Goal: Navigation & Orientation: Find specific page/section

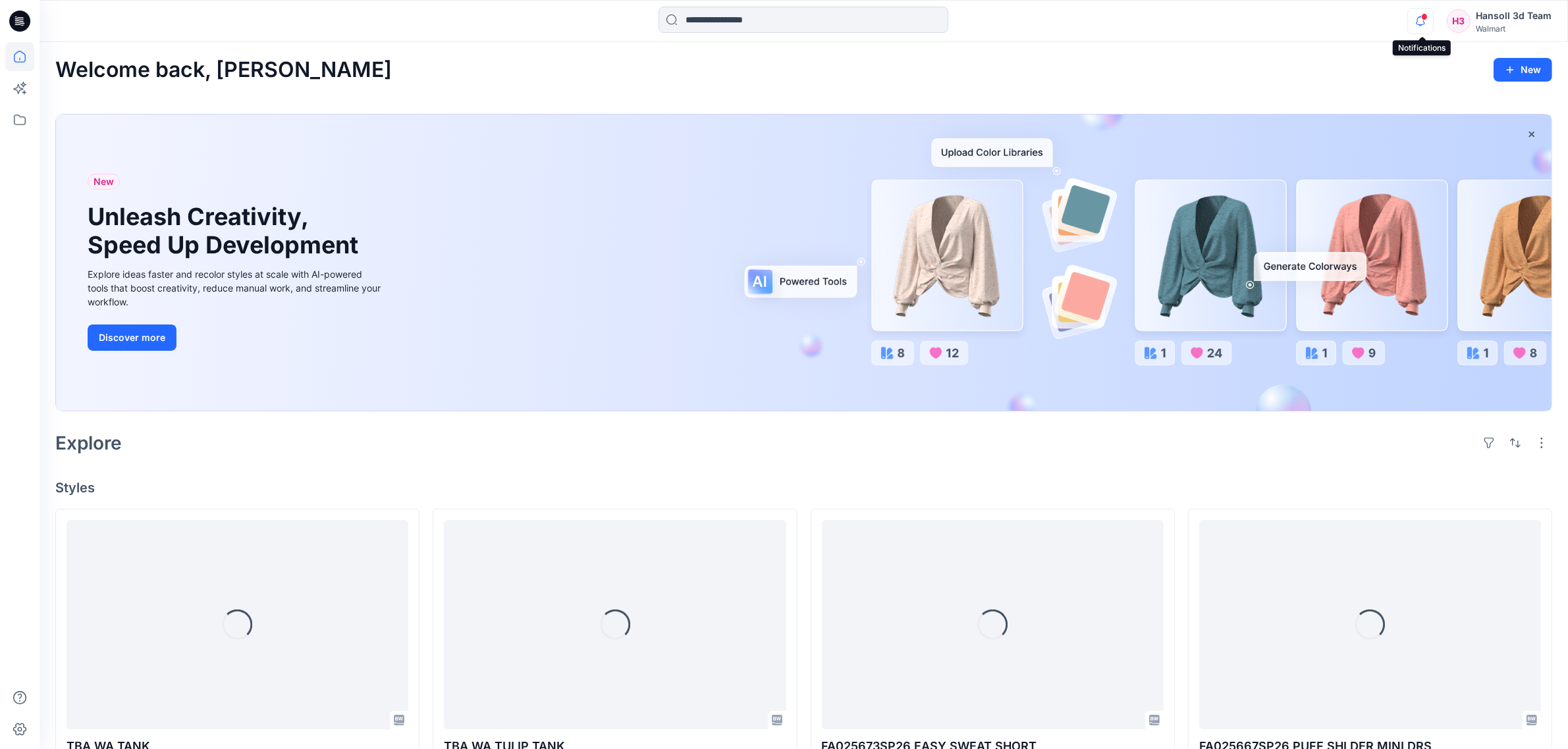
click at [1423, 25] on icon "button" at bounding box center [1420, 25] width 4 height 2
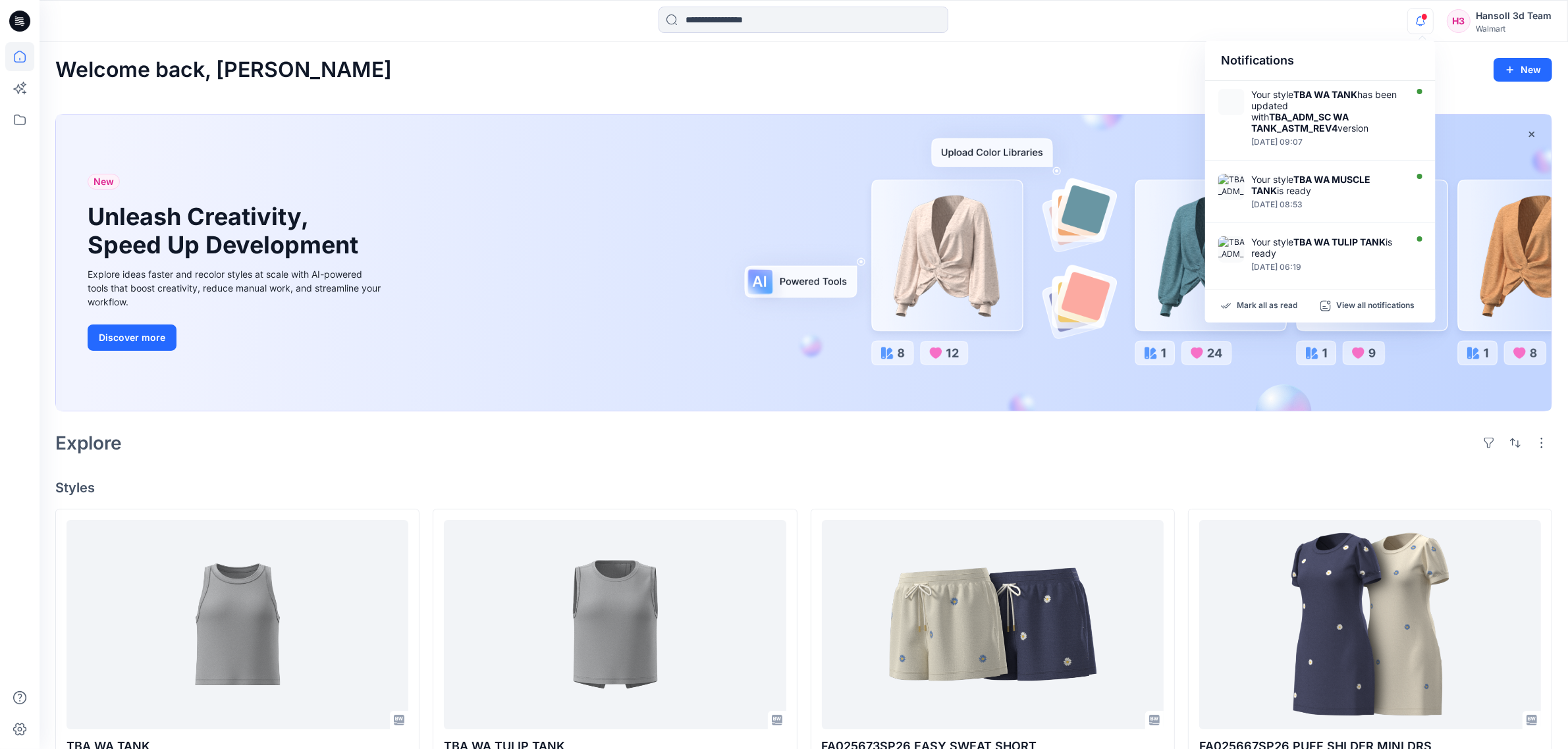
click at [1136, 79] on div "Welcome back, [PERSON_NAME] New" at bounding box center [803, 70] width 1497 height 24
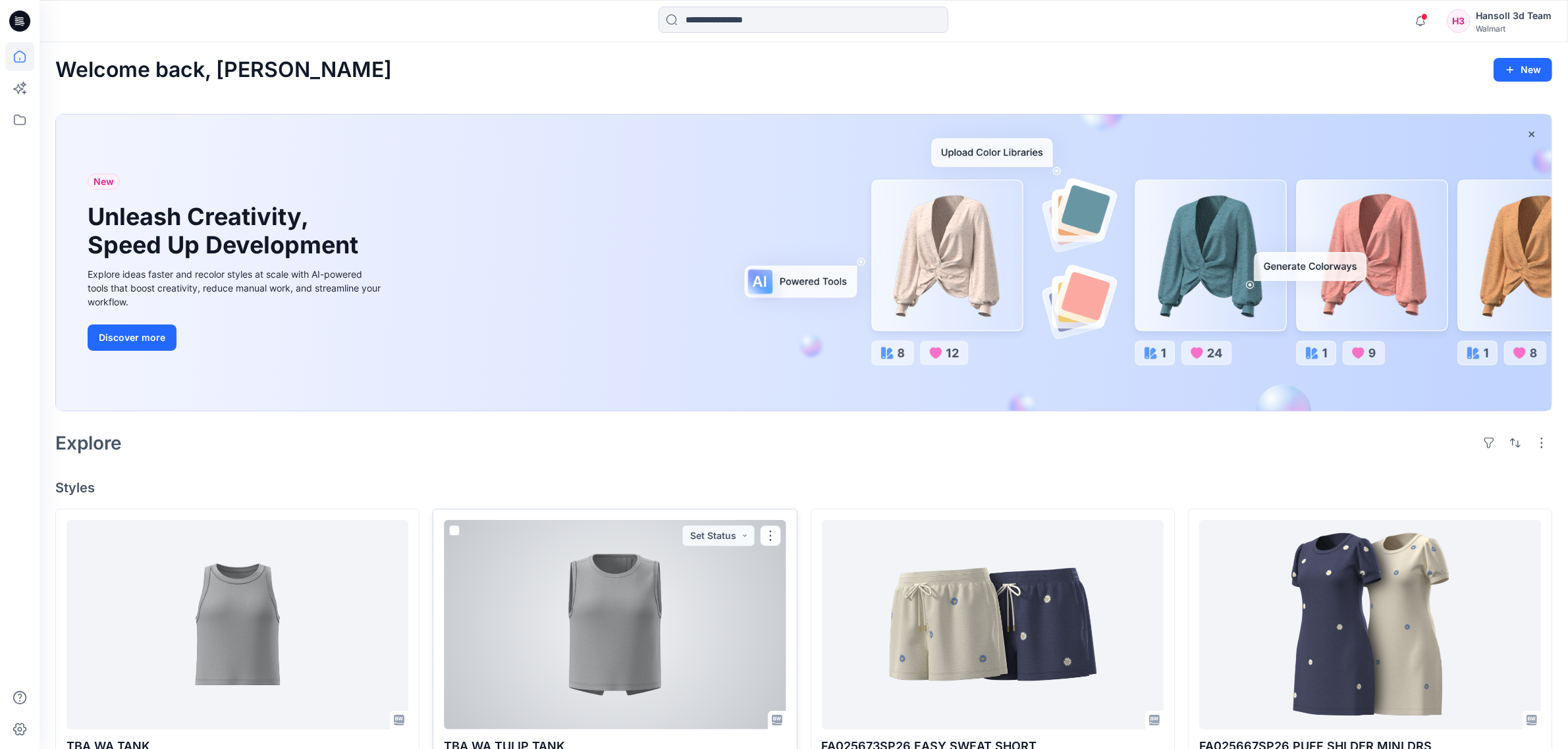
scroll to position [164, 0]
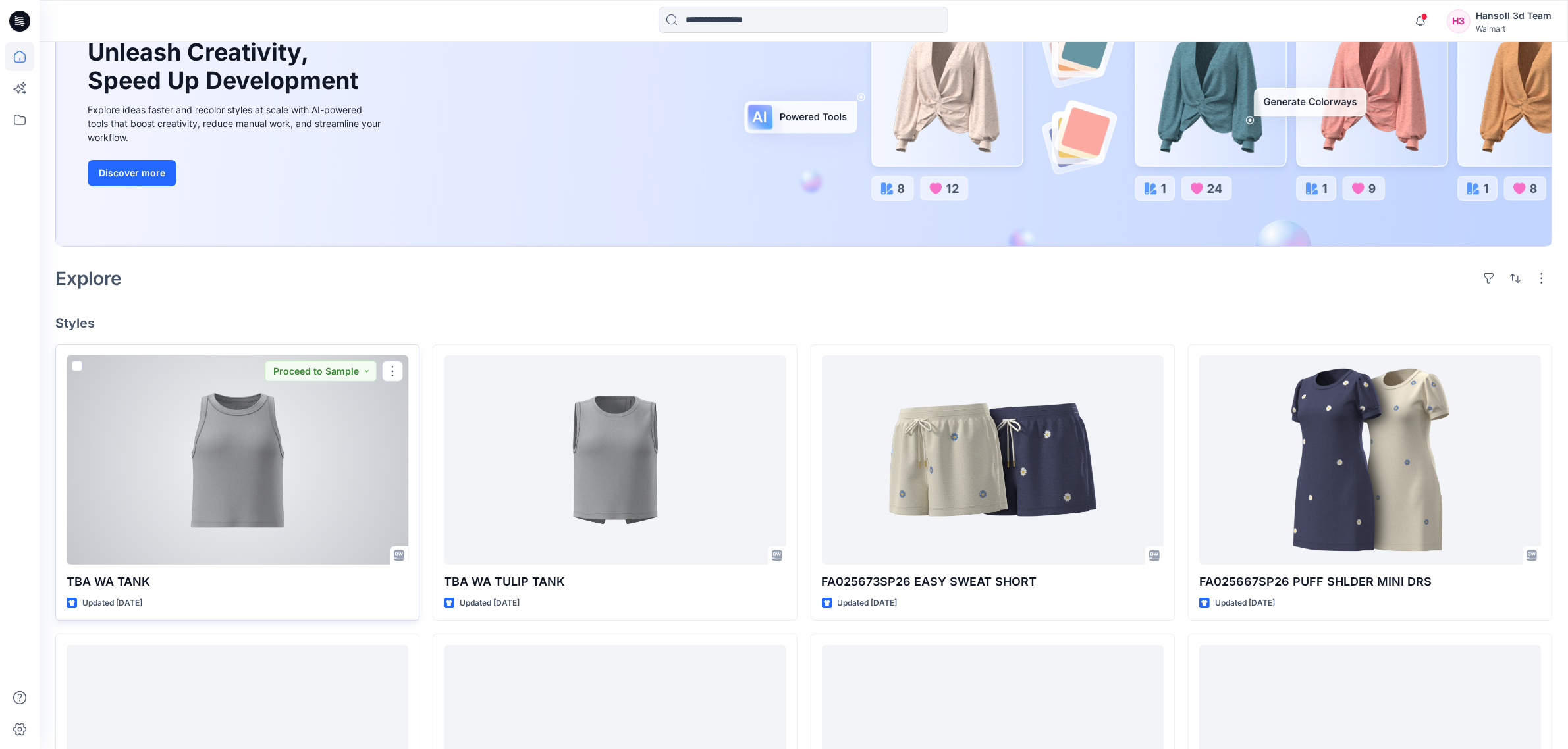
click at [172, 510] on div at bounding box center [237, 460] width 342 height 209
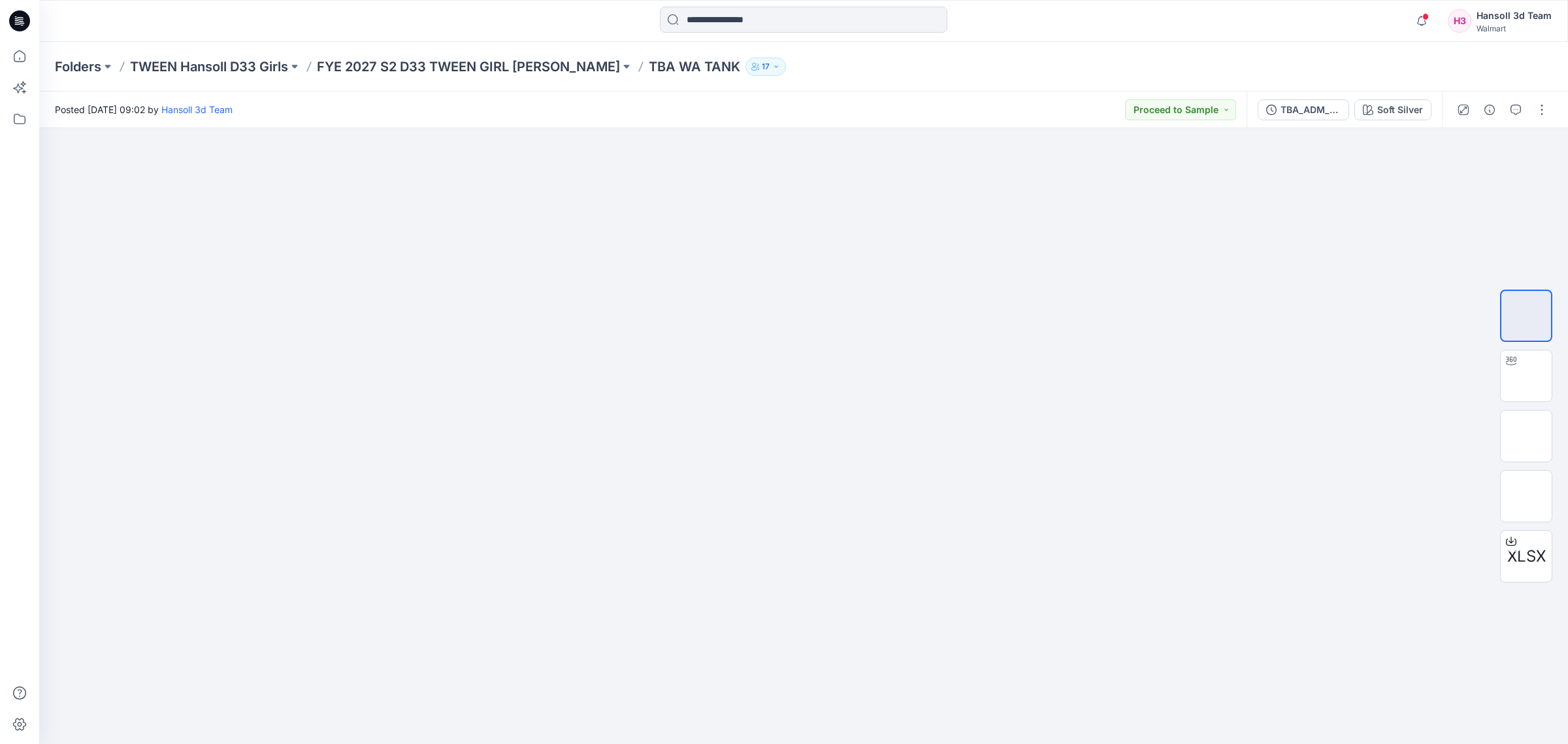
click at [1514, 109] on icon "button" at bounding box center [1516, 109] width 10 height 10
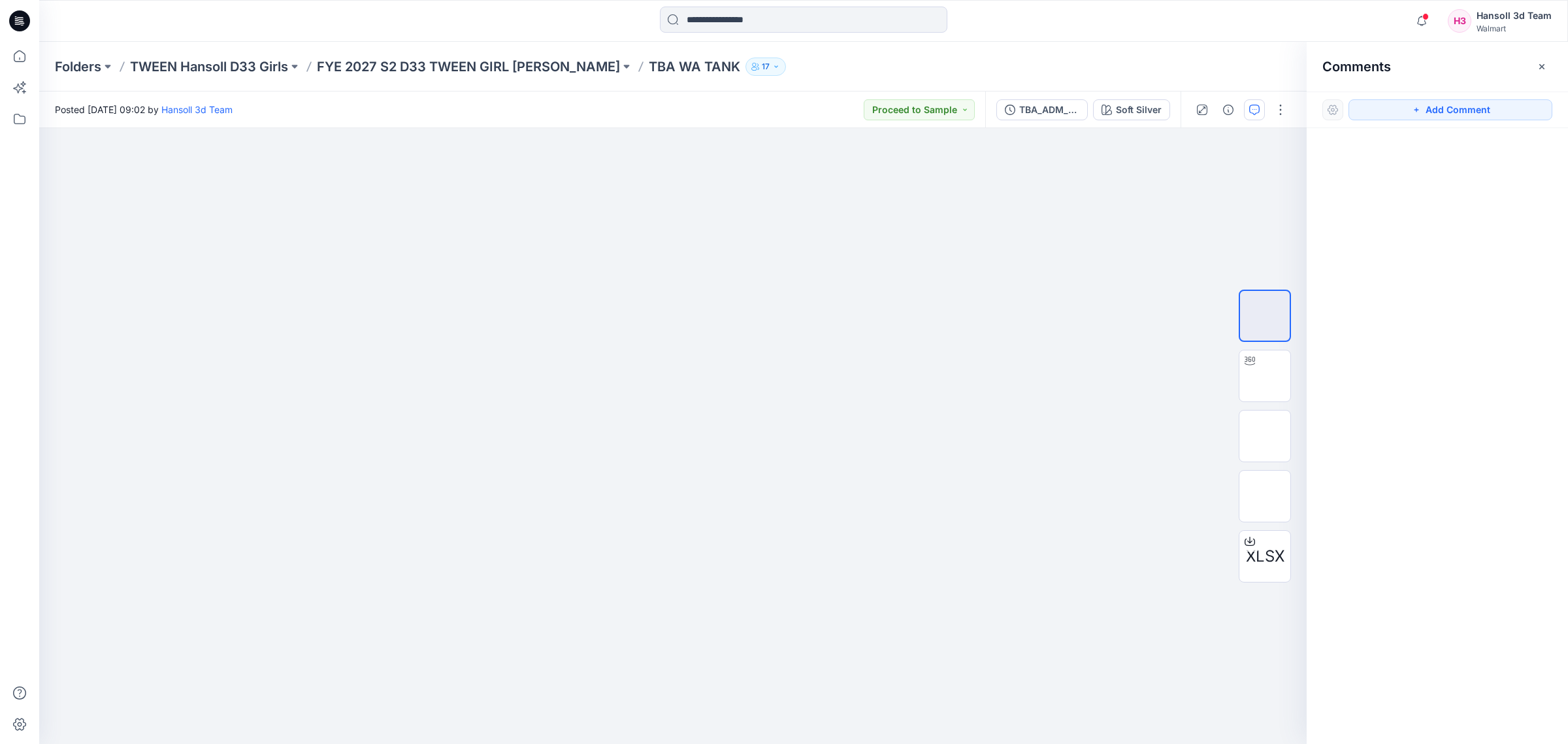
click at [1495, 246] on div at bounding box center [1437, 412] width 261 height 567
click at [1540, 70] on icon "button" at bounding box center [1542, 66] width 10 height 10
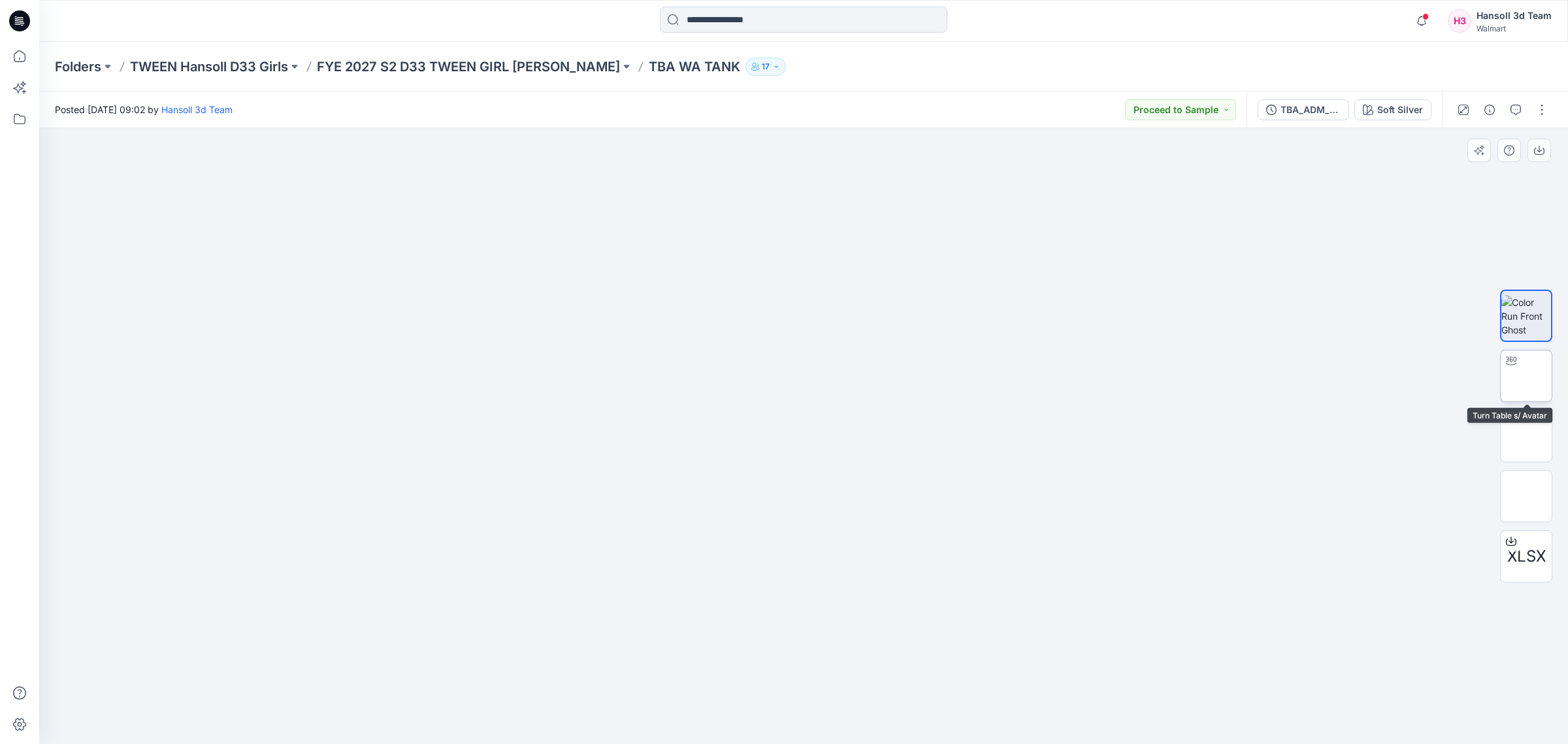
click at [1517, 360] on div at bounding box center [1511, 360] width 21 height 21
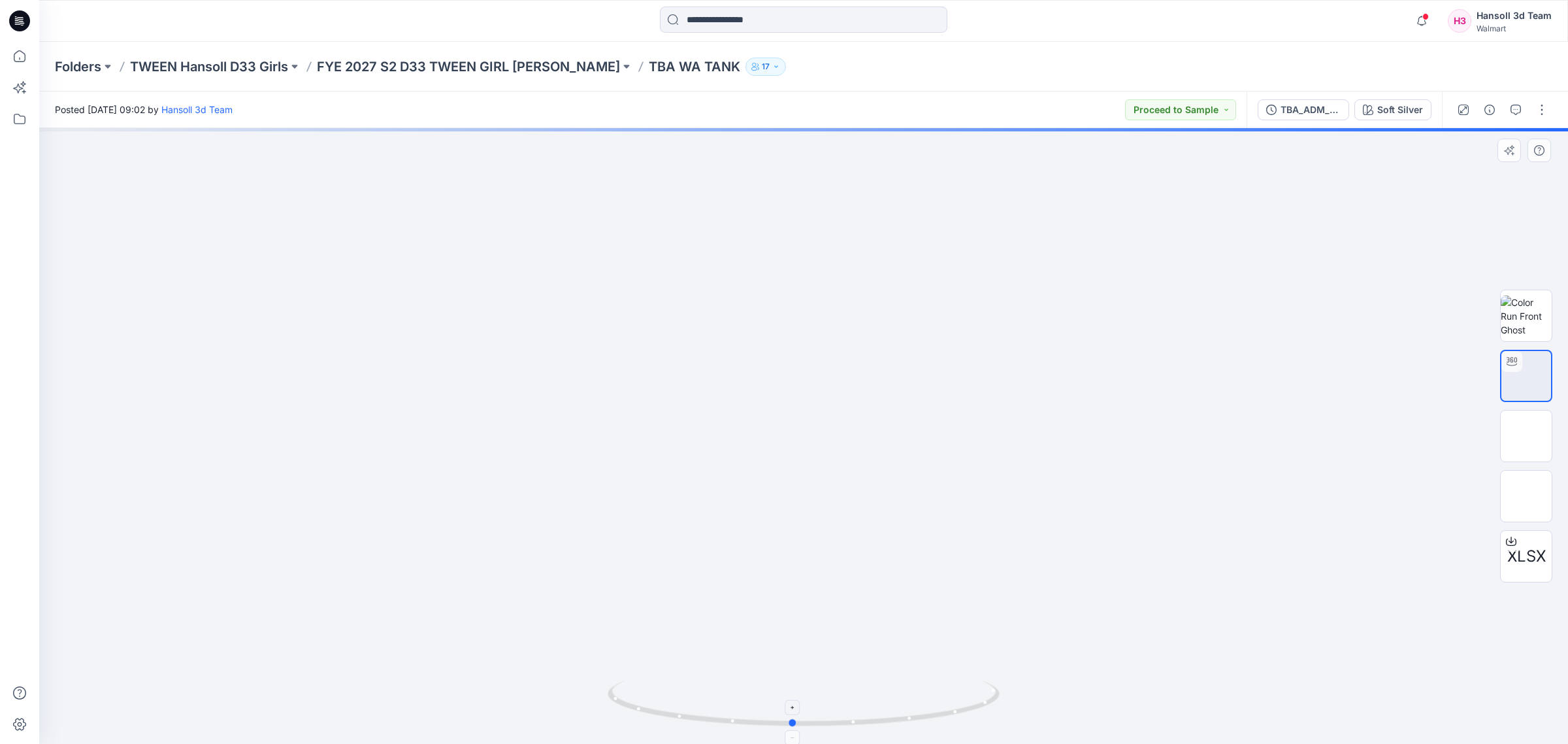
drag, startPoint x: 946, startPoint y: 677, endPoint x: 960, endPoint y: 691, distance: 19.8
click at [960, 691] on div at bounding box center [803, 436] width 1529 height 616
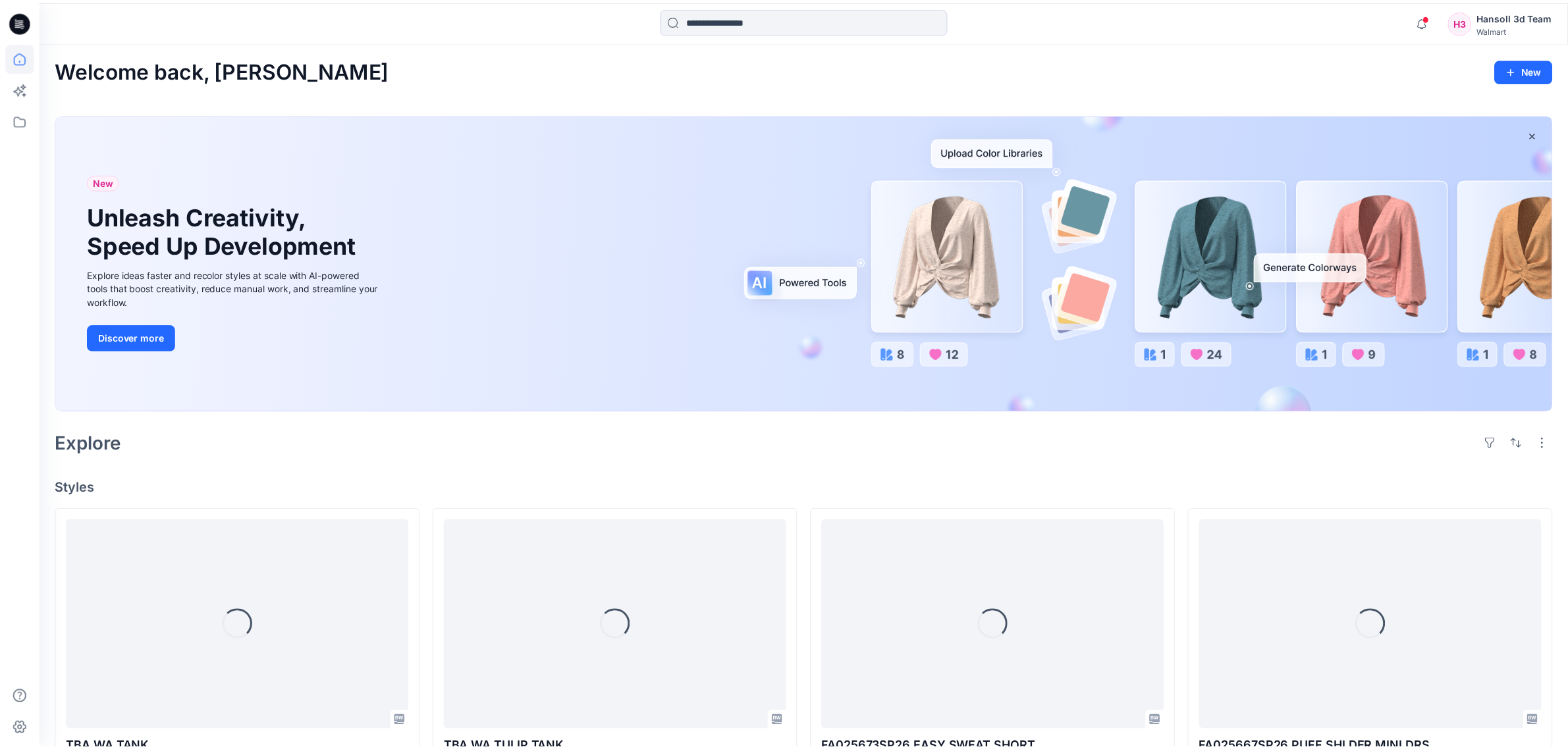
scroll to position [164, 0]
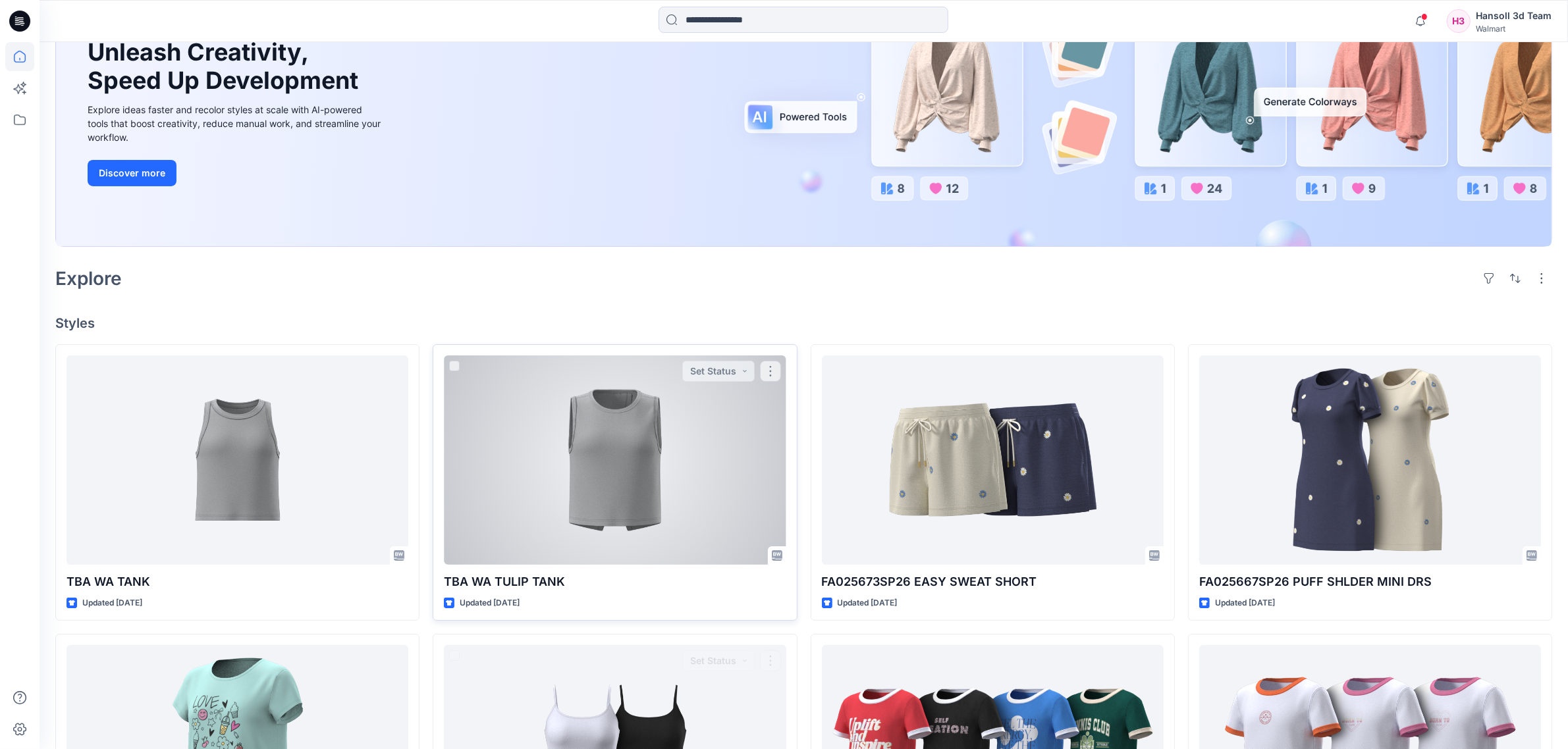
click at [686, 527] on div at bounding box center [614, 460] width 342 height 209
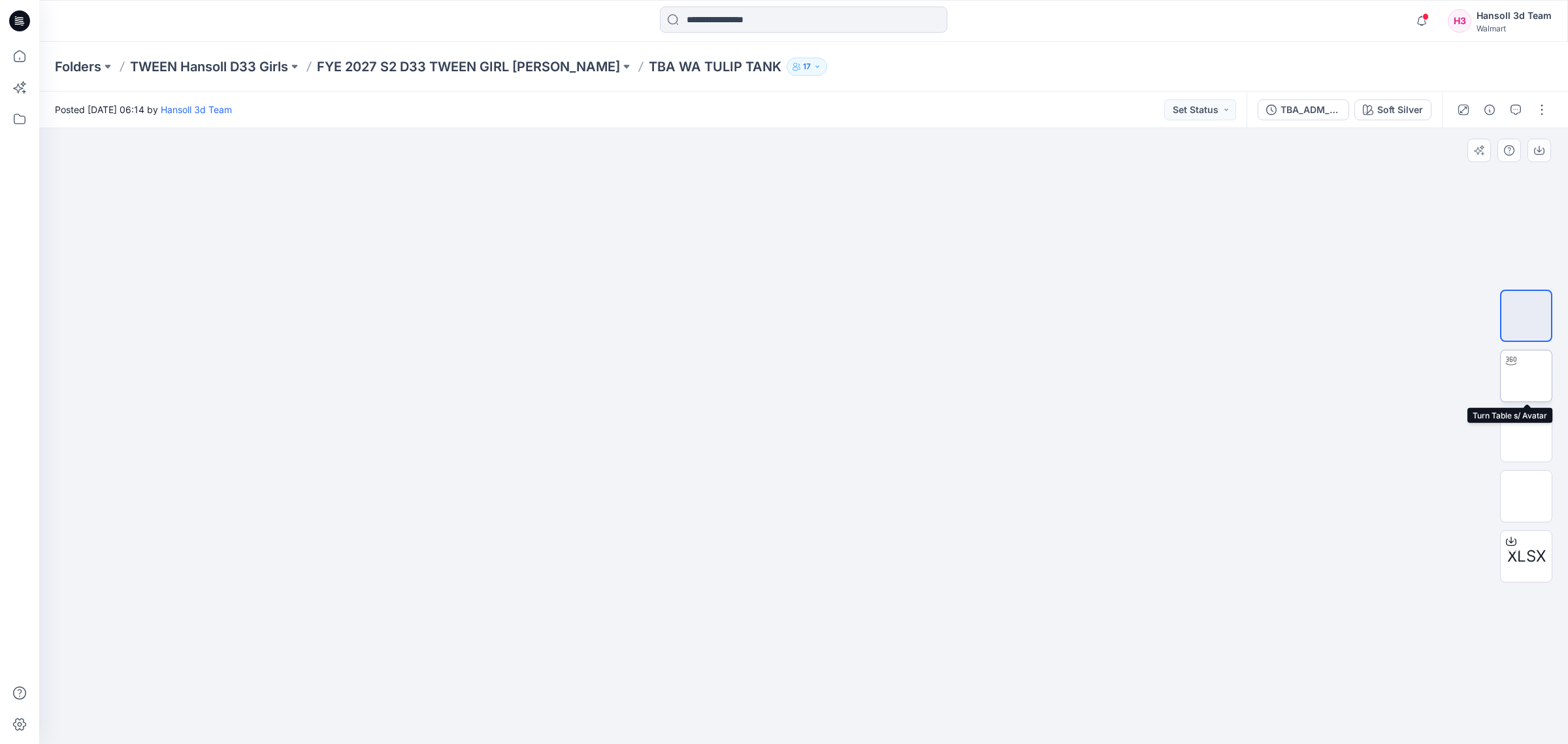
click at [1526, 376] on img at bounding box center [1526, 376] width 0 height 0
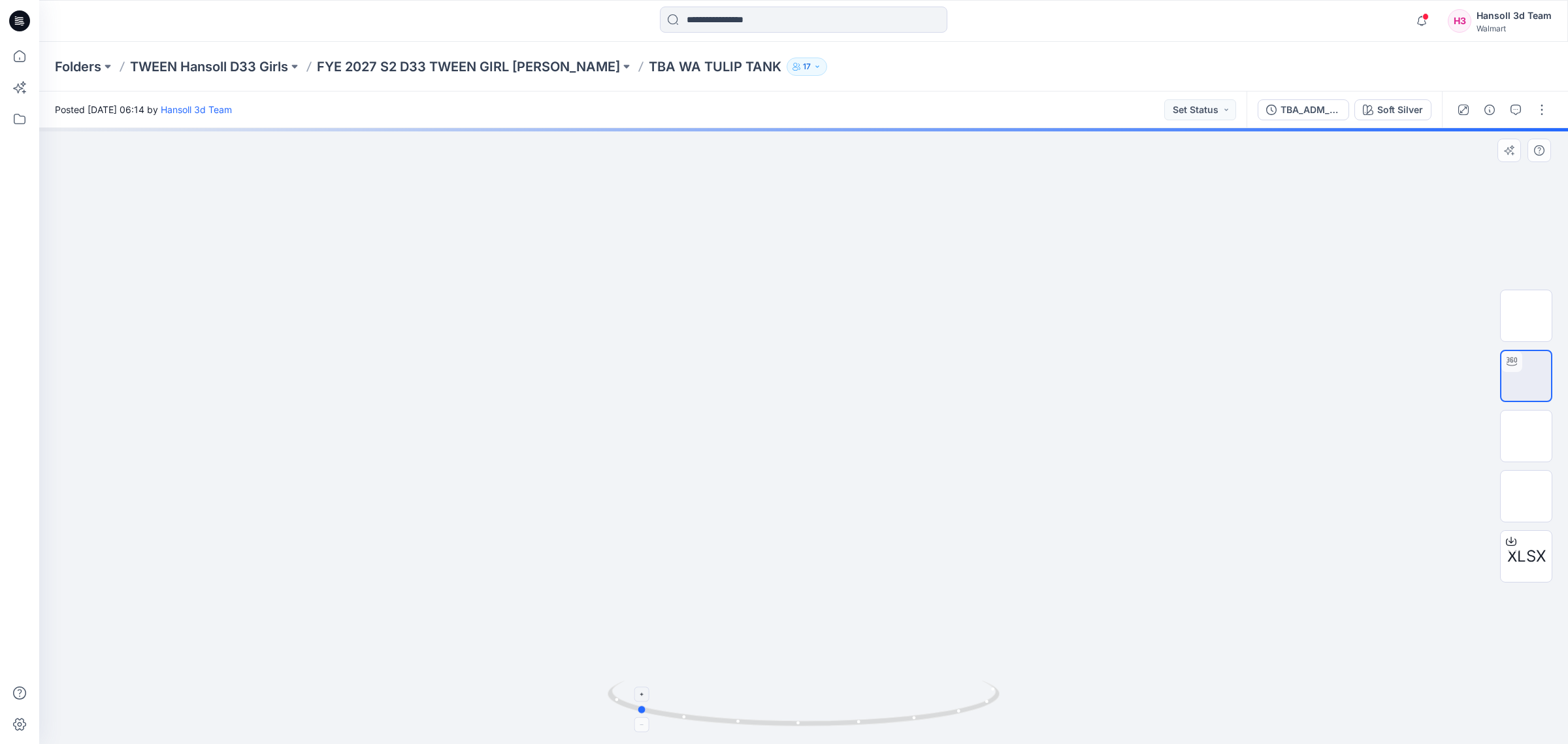
drag, startPoint x: 895, startPoint y: 708, endPoint x: 736, endPoint y: 726, distance: 160.0
click at [736, 726] on icon at bounding box center [805, 705] width 395 height 49
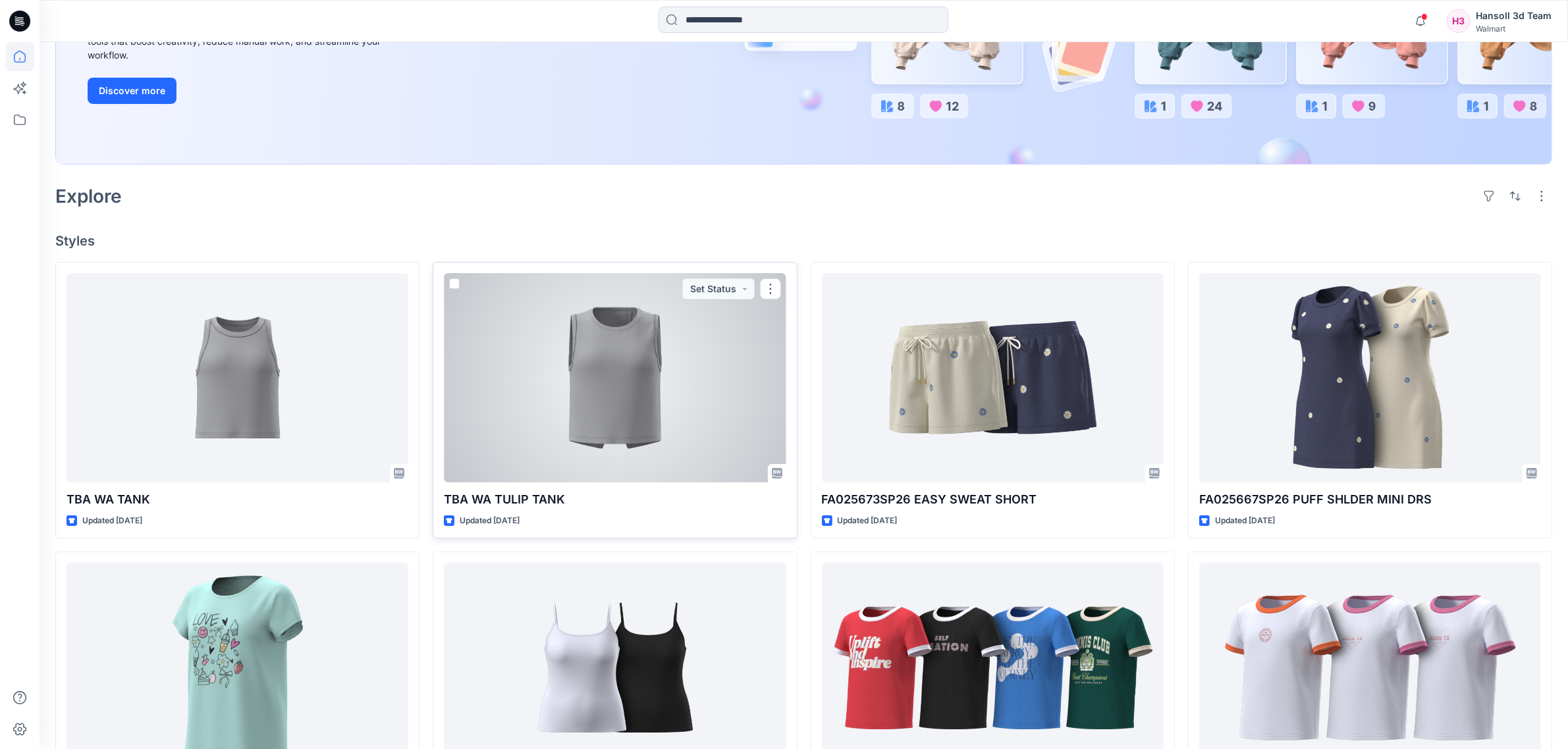
scroll to position [0, 0]
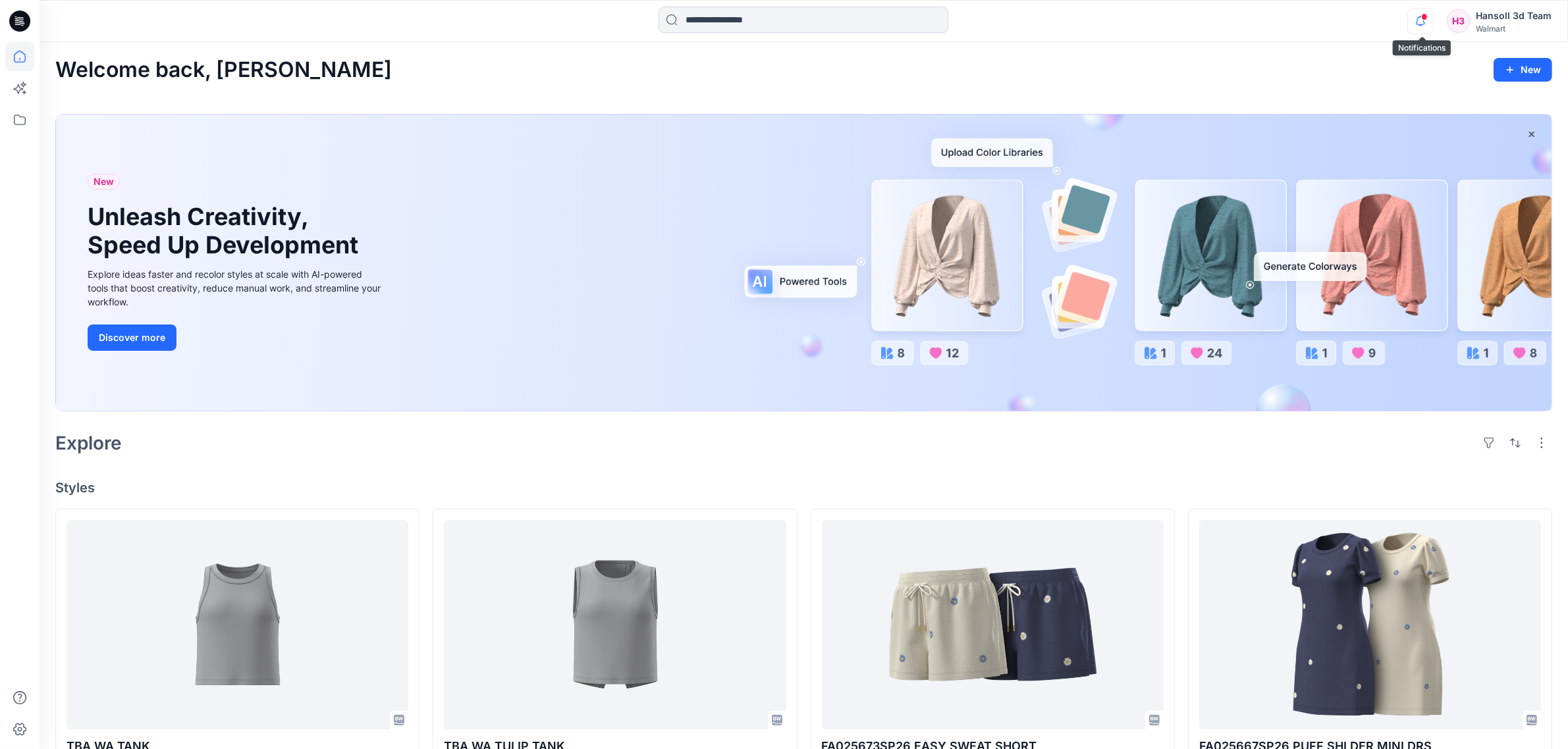
click at [1420, 21] on icon "button" at bounding box center [1420, 21] width 25 height 26
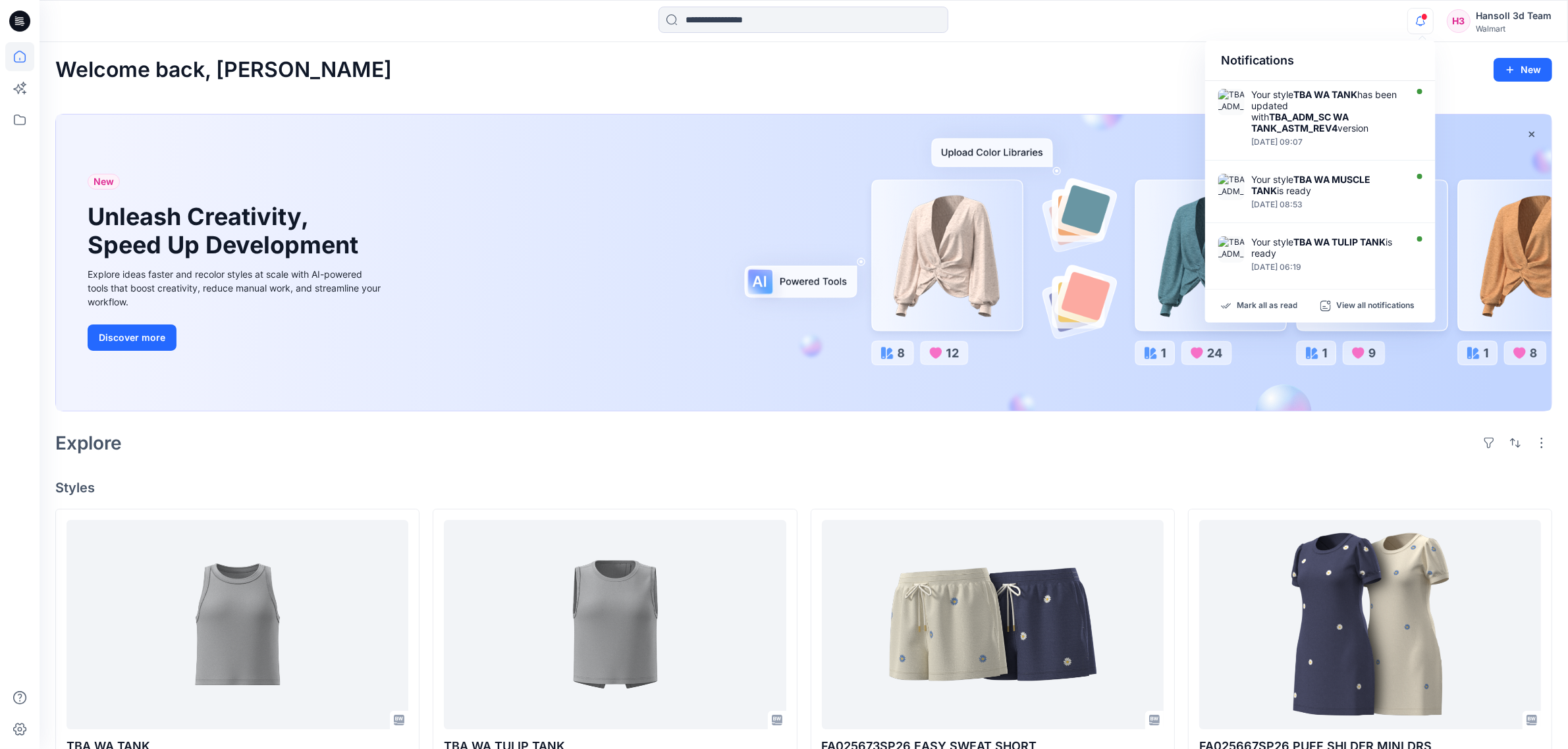
click at [1304, 447] on div "Explore" at bounding box center [803, 443] width 1497 height 32
